Goal: Task Accomplishment & Management: Use online tool/utility

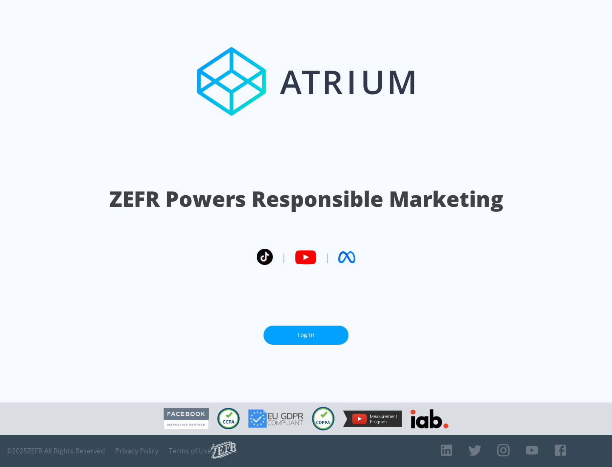
click at [306, 335] on link "Log In" at bounding box center [305, 335] width 85 height 19
